Goal: Information Seeking & Learning: Learn about a topic

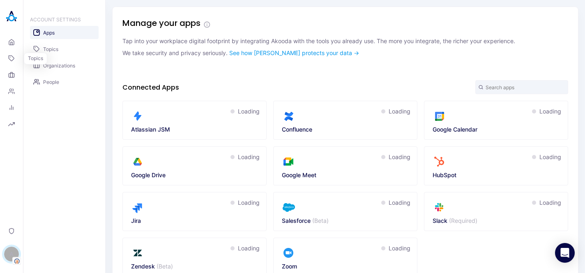
click at [13, 62] on link "Topics" at bounding box center [11, 58] width 16 height 15
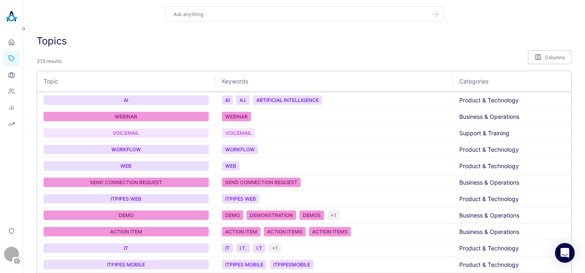
click at [11, 50] on div "Home Topics Organizations People Analytics Reports" at bounding box center [11, 83] width 16 height 97
click at [11, 43] on icon at bounding box center [12, 43] width 2 height 3
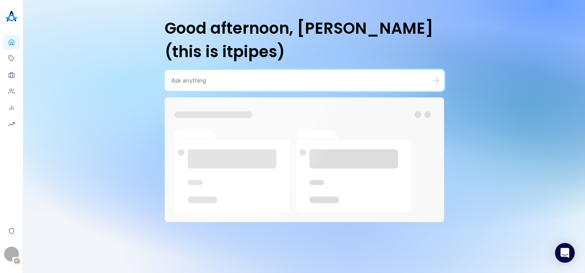
click at [194, 81] on textarea at bounding box center [294, 80] width 247 height 8
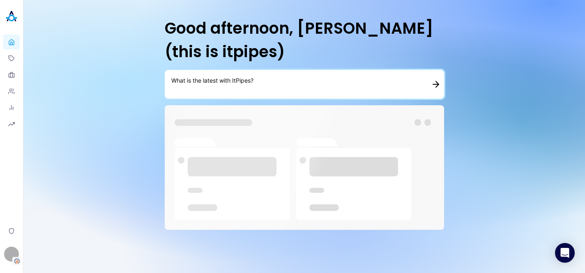
type textarea "What is the latest with ItPipes?"
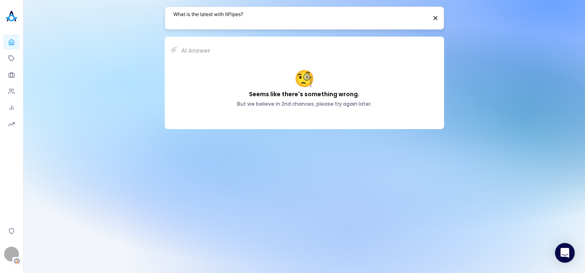
click at [286, 17] on textarea "What is the latest with ItPipes?" at bounding box center [300, 18] width 254 height 16
click at [20, 251] on header "Home Topics Organizations People Analytics Reports Privacy A Alisa Faingold" at bounding box center [11, 136] width 23 height 273
click at [13, 253] on div "A" at bounding box center [11, 254] width 15 height 15
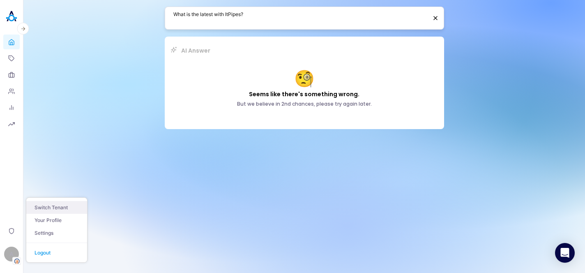
click at [58, 207] on button "Switch Tenant" at bounding box center [56, 207] width 61 height 13
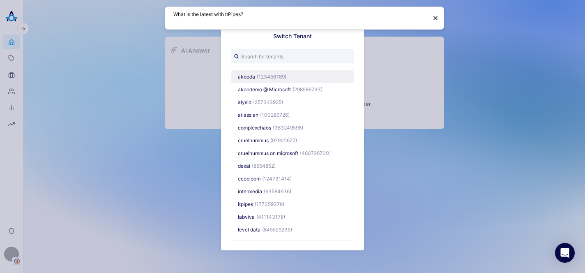
click at [267, 74] on span "(123456789)" at bounding box center [272, 77] width 30 height 6
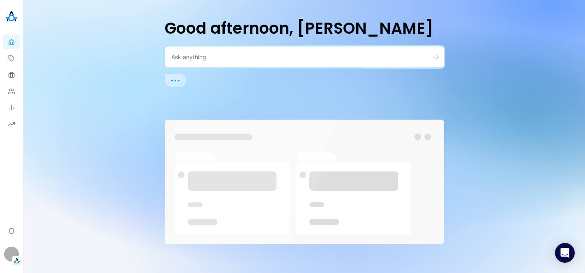
click at [249, 60] on textarea at bounding box center [294, 57] width 247 height 8
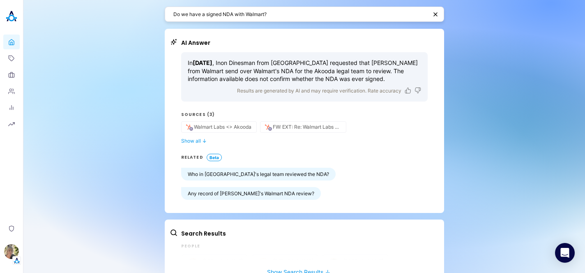
click at [321, 76] on p "In April 2024 , Inon Dinesman from Akooda requested that Poornima from Walmart …" at bounding box center [304, 71] width 233 height 24
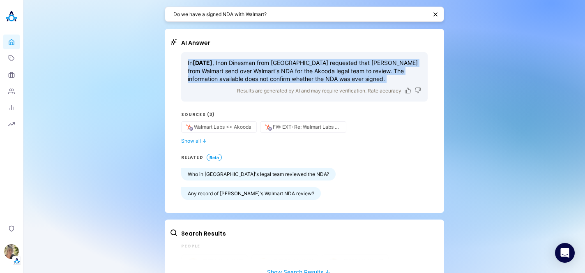
click at [321, 76] on p "In April 2024 , Inon Dinesman from Akooda requested that Poornima from Walmart …" at bounding box center [304, 71] width 233 height 24
click at [360, 76] on p "In April 2024 , Inon Dinesman from Akooda requested that Poornima from Walmart …" at bounding box center [304, 71] width 233 height 24
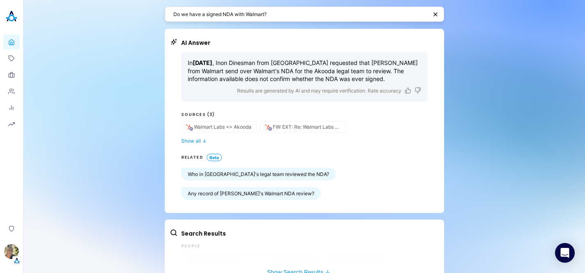
click at [257, 13] on textarea "Do we have a signed NDA with Walmart?" at bounding box center [300, 14] width 254 height 8
paste textarea "What is the latest with ItPipes?"
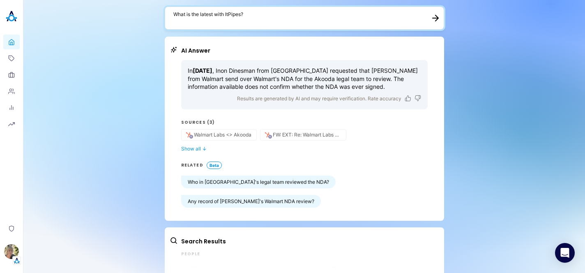
click at [252, 22] on textarea "What is the latest with ItPipes?" at bounding box center [299, 18] width 252 height 16
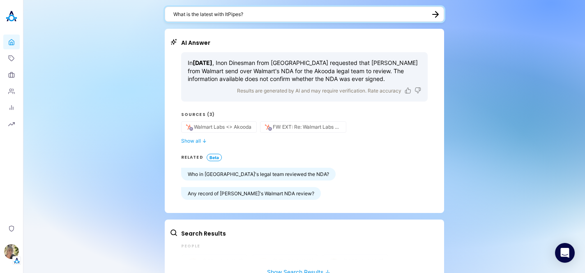
type textarea "What is the latest with ItPipes?"
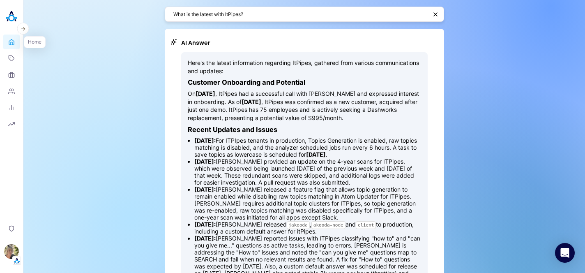
click at [11, 47] on link "Home" at bounding box center [11, 42] width 16 height 15
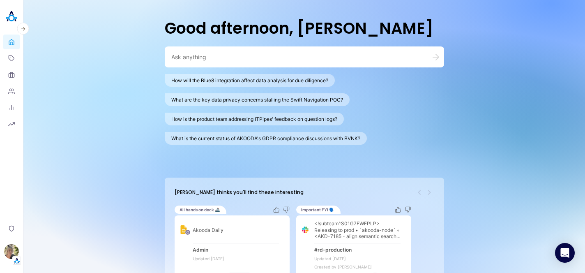
click at [3, 253] on header "Home Topics Organizations People Analytics Reports Privacy Alisa Faingold" at bounding box center [11, 136] width 23 height 273
click at [9, 254] on img "button" at bounding box center [11, 251] width 15 height 15
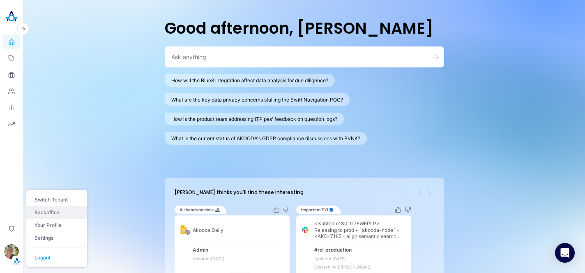
click at [42, 212] on link "Backoffice" at bounding box center [56, 212] width 61 height 13
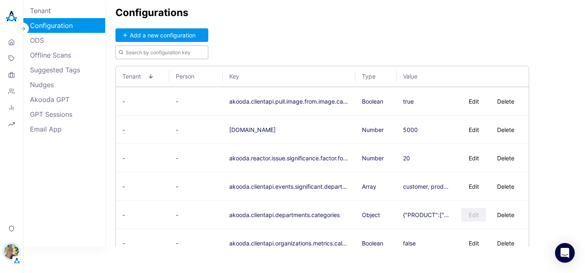
click at [173, 53] on input "text" at bounding box center [161, 52] width 93 height 14
click at [174, 34] on button "Add a new configuration" at bounding box center [161, 35] width 93 height 14
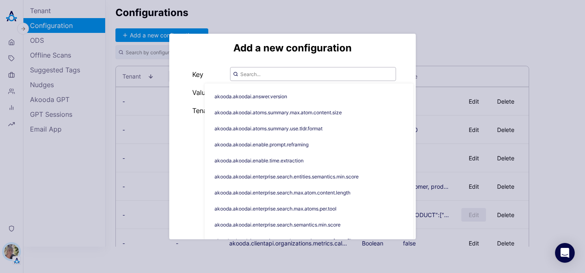
click at [255, 78] on input "text" at bounding box center [313, 74] width 166 height 14
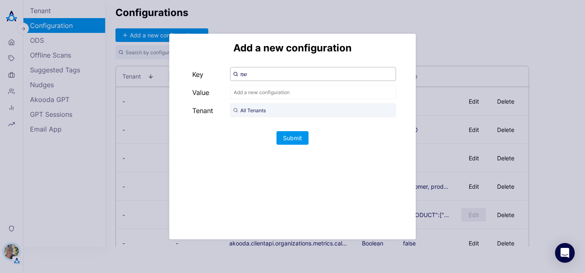
type input "ש"
click at [256, 96] on span "akooda.akoodai.answer.version" at bounding box center [279, 96] width 92 height 13
type input "akooda.akoodai.answer.version"
click at [256, 91] on input "text" at bounding box center [313, 92] width 166 height 14
type input "v2"
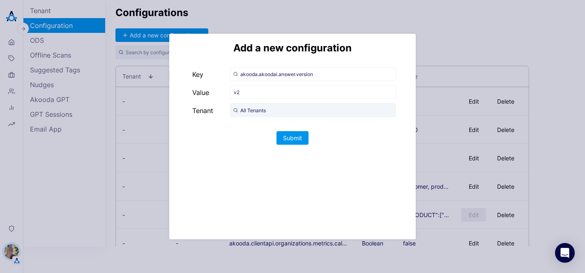
click at [256, 117] on div "All Tenants" at bounding box center [313, 110] width 166 height 15
click at [256, 115] on input "All Tenants" at bounding box center [313, 110] width 166 height 14
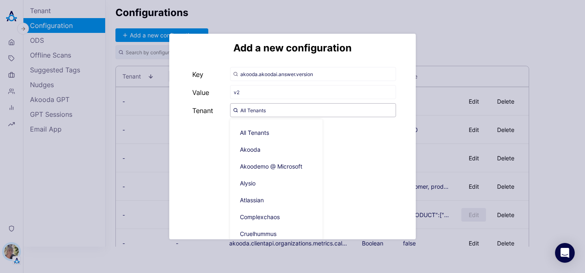
click at [294, 112] on input "All Tenants" at bounding box center [313, 110] width 166 height 14
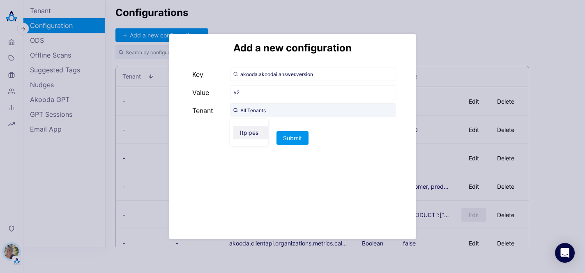
click at [250, 137] on span "Itpipes" at bounding box center [252, 133] width 38 height 14
type input "Itpipes"
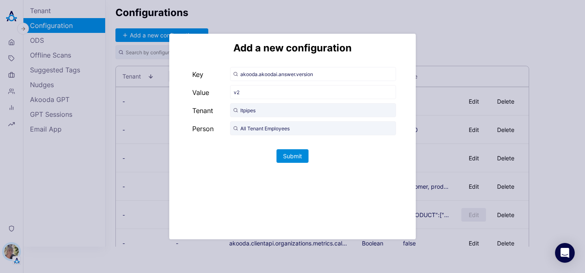
click at [286, 156] on button "Submit" at bounding box center [293, 156] width 32 height 14
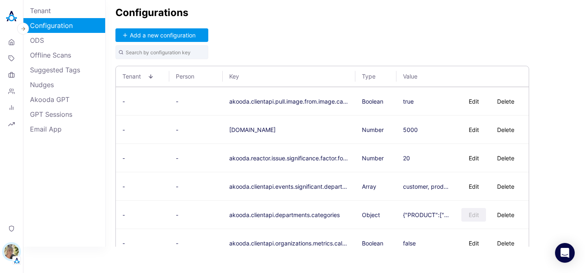
click at [295, 157] on button "akooda.reactor.issue.significance.factor.for.priority" at bounding box center [289, 157] width 120 height 7
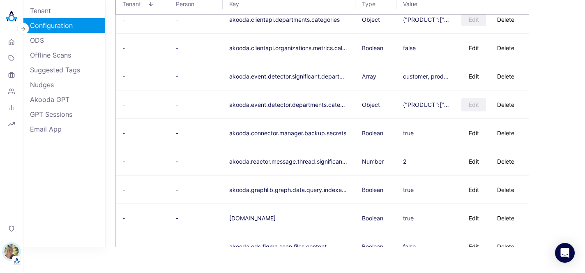
scroll to position [214, 0]
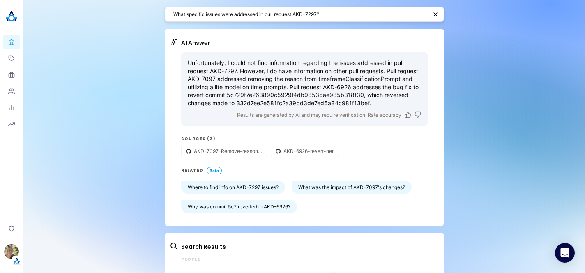
click at [322, 15] on textarea "What specific issues were addressed in pull request AKD-7297?" at bounding box center [300, 14] width 254 height 8
type textarea "what is the shadow mode in search?"
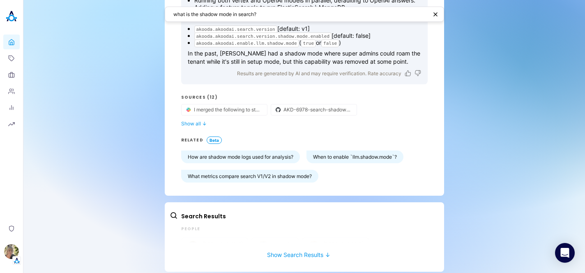
scroll to position [106, 0]
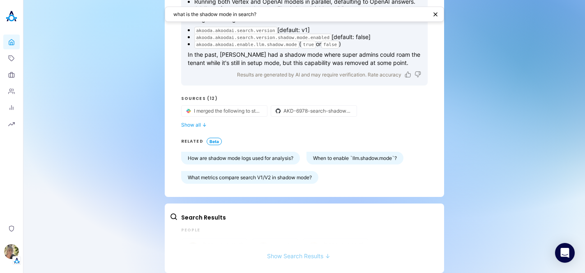
click at [276, 249] on button "Show Search Results ↓" at bounding box center [299, 251] width 258 height 15
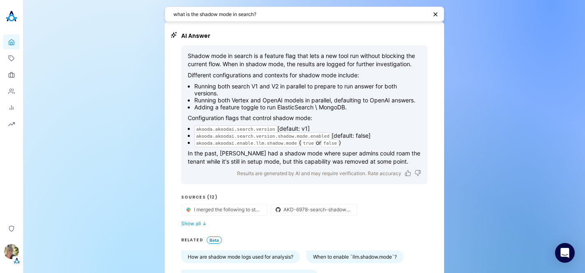
scroll to position [0, 0]
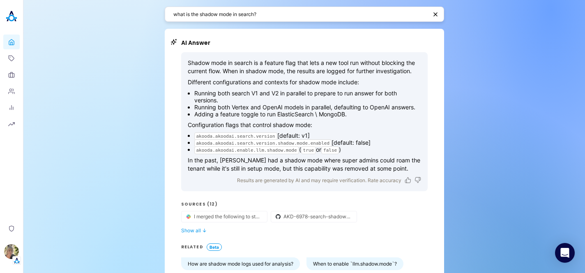
click at [273, 16] on textarea "what is the shadow mode in search?" at bounding box center [300, 14] width 254 height 8
click at [265, 146] on code "akooda.akoodai.enable.llm.shadow.mode" at bounding box center [246, 150] width 105 height 8
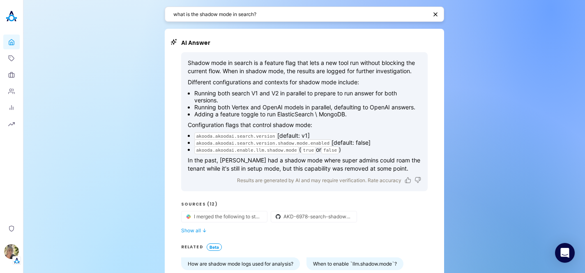
click at [265, 143] on code "akooda.akoodai.search.version.shadow.mode.enabled" at bounding box center [263, 143] width 138 height 8
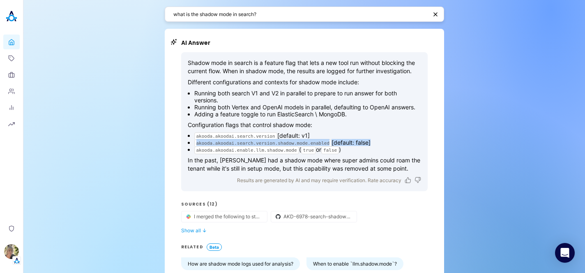
click at [265, 143] on code "akooda.akoodai.search.version.shadow.mode.enabled" at bounding box center [263, 143] width 138 height 8
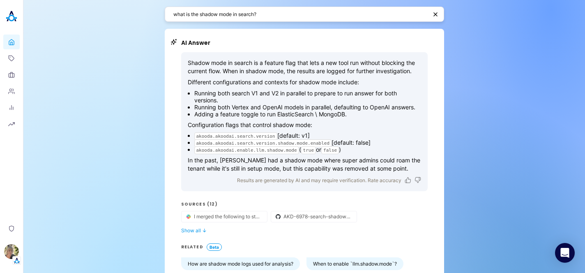
click at [271, 113] on li "Adding a feature toggle to run ElasticSearch \ MongoDB." at bounding box center [307, 114] width 227 height 7
click at [344, 105] on li "Running both Vertex and OpenAI models in parallel, defaulting to OpenAI answers." at bounding box center [307, 107] width 227 height 7
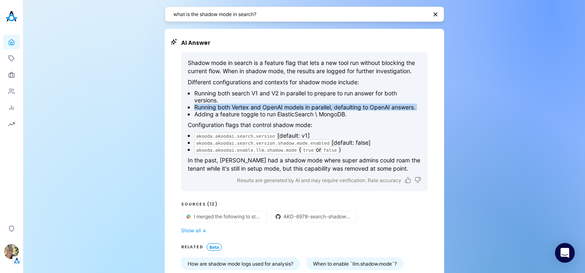
click at [344, 105] on li "Running both Vertex and OpenAI models in parallel, defaulting to OpenAI answers." at bounding box center [307, 107] width 227 height 7
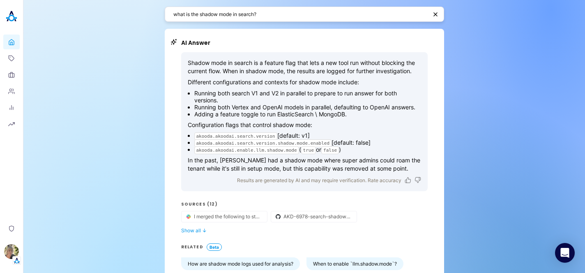
click at [342, 121] on p "Configuration flags that control shadow mode:" at bounding box center [304, 125] width 233 height 8
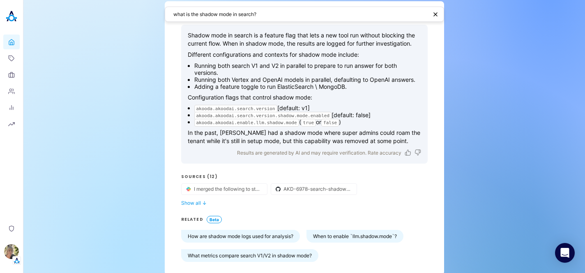
scroll to position [31, 0]
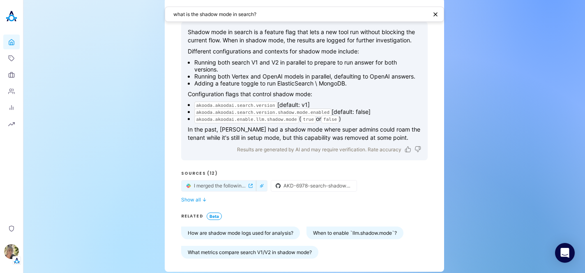
click at [235, 184] on span "I merged the following to staging. all related to akooda-ai only. 1. unused cod…" at bounding box center [220, 185] width 53 height 6
click at [321, 189] on button "AKD-6978-search-shadow-mode" at bounding box center [308, 185] width 74 height 11
click at [197, 199] on button "Show all ↓" at bounding box center [304, 199] width 247 height 6
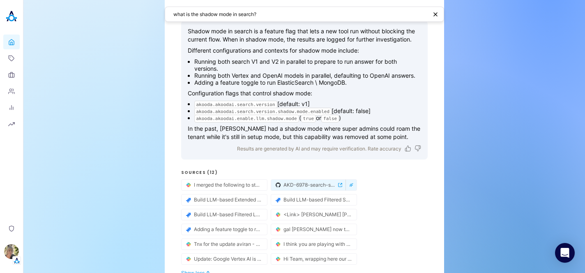
scroll to position [35, 0]
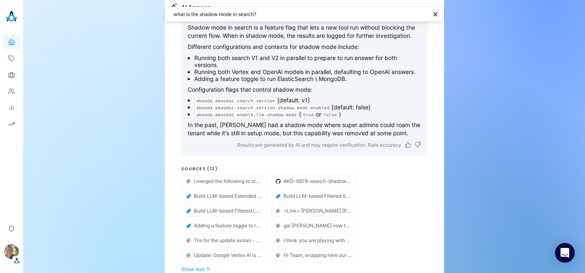
click at [344, 101] on li "akooda.akoodai.search.version [default: v1]" at bounding box center [307, 100] width 227 height 7
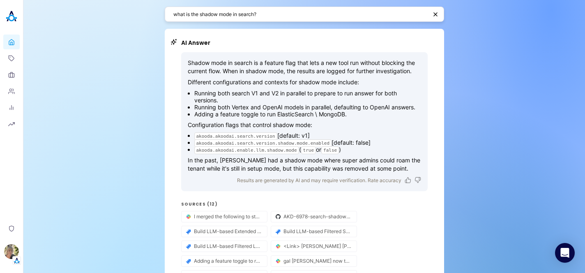
click at [344, 12] on textarea "what is the shadow mode in search?" at bounding box center [300, 14] width 254 height 8
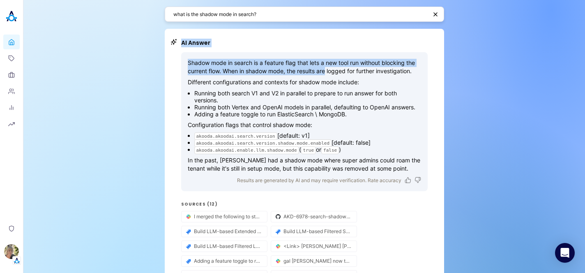
drag, startPoint x: 154, startPoint y: 1, endPoint x: 326, endPoint y: 73, distance: 186.2
